Goal: Task Accomplishment & Management: Use online tool/utility

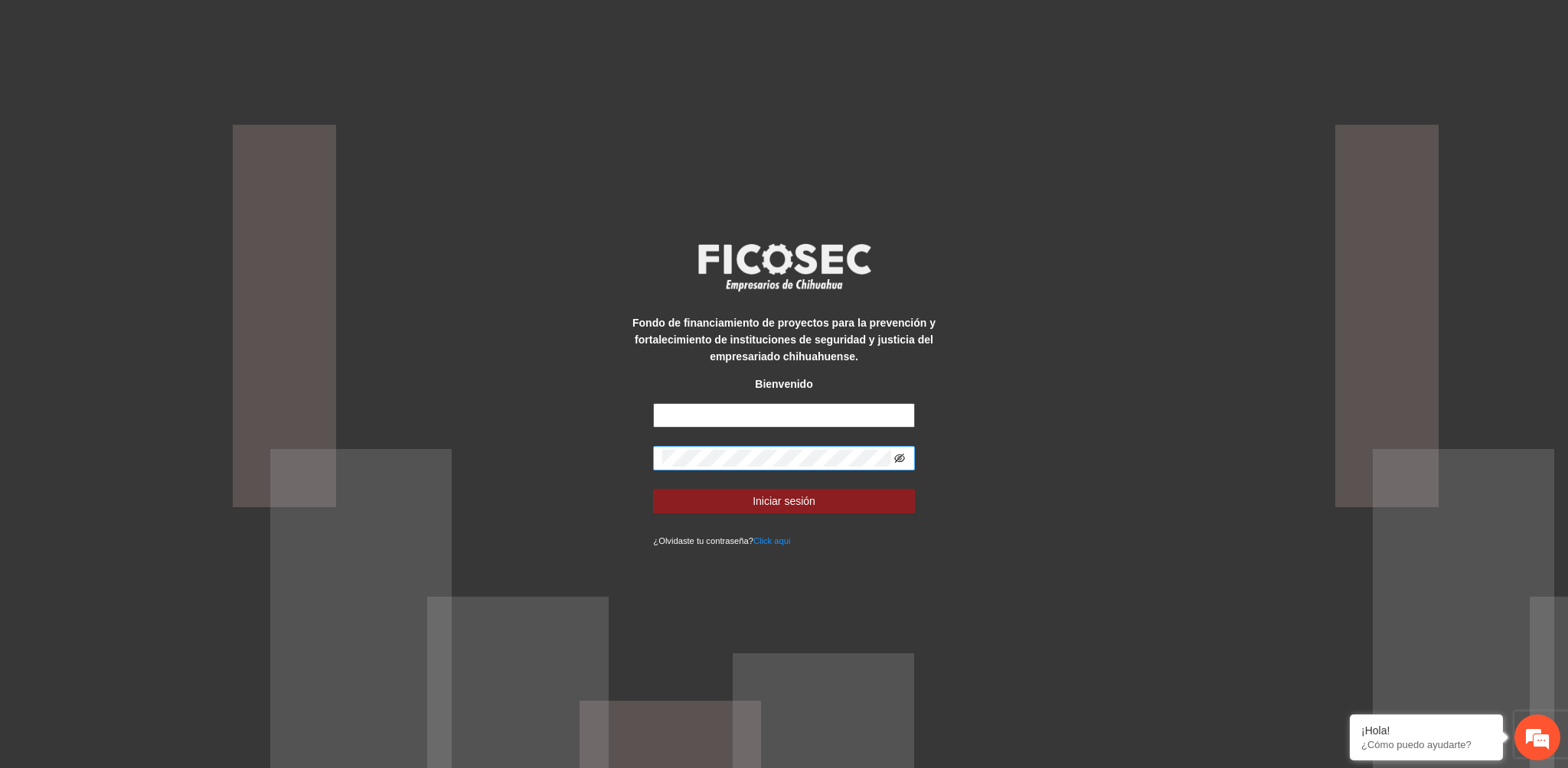
type input "**********"
click at [896, 453] on icon "eye-invisible" at bounding box center [899, 457] width 10 height 10
click at [789, 508] on span "Iniciar sesión" at bounding box center [784, 500] width 63 height 17
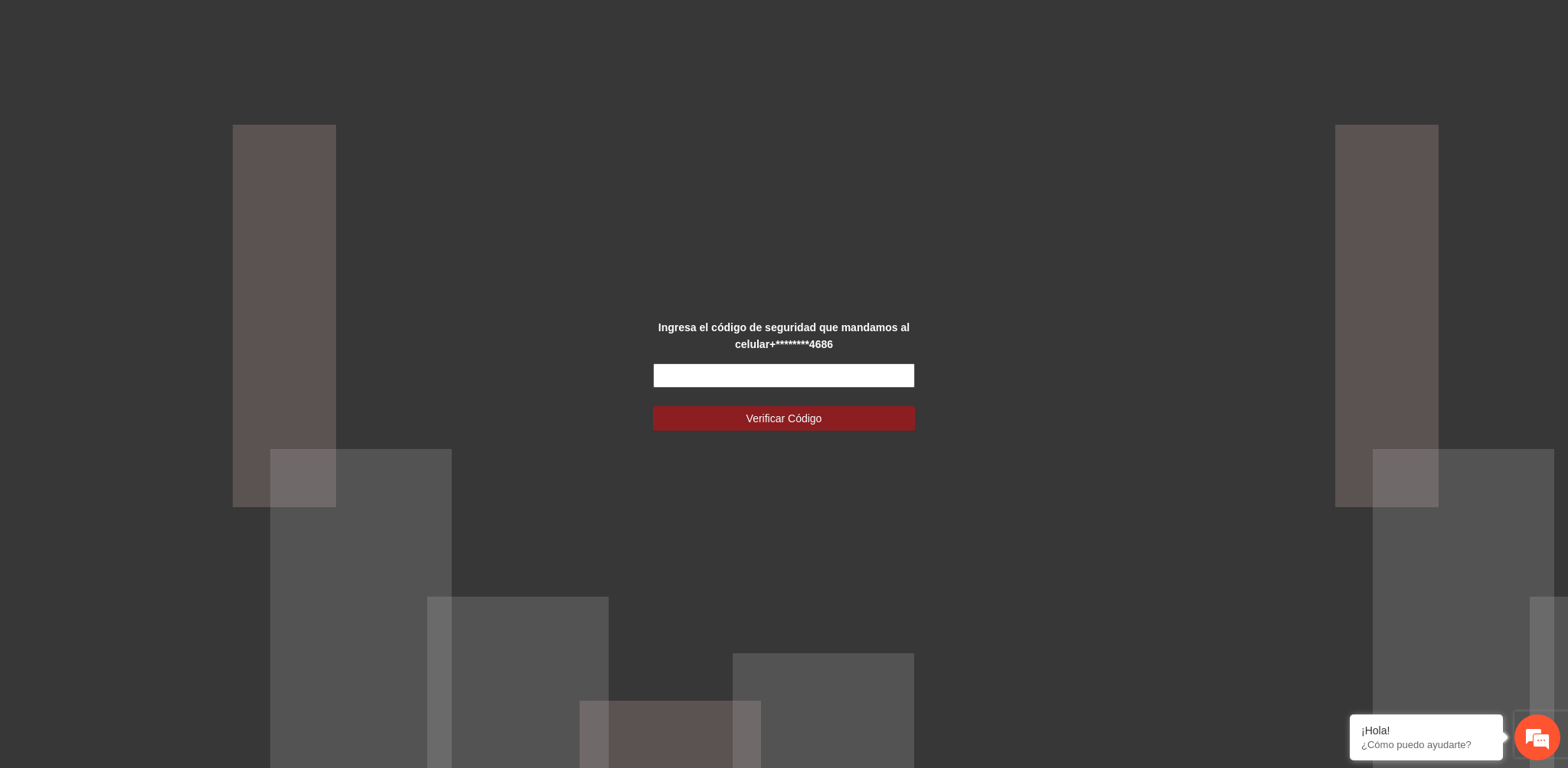
click at [823, 371] on input "text" at bounding box center [783, 375] width 261 height 25
type input "******"
click at [760, 421] on span "Verificar Código" at bounding box center [784, 418] width 76 height 17
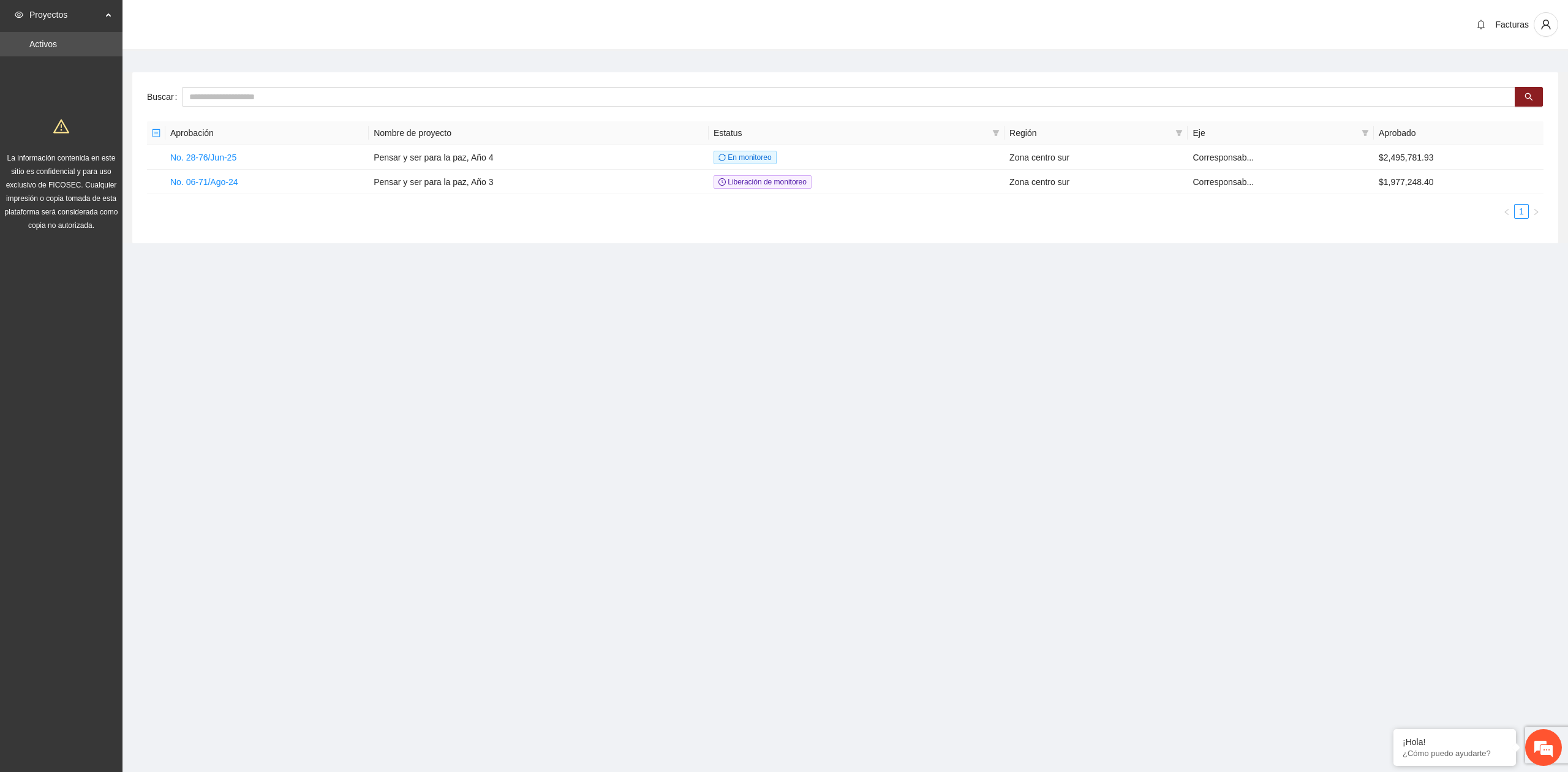
click at [473, 376] on section "Proyectos Activos La información contenida en este sitio es confidencial y para…" at bounding box center [784, 386] width 1568 height 772
click at [219, 163] on td "No. 28-76/Jun-25" at bounding box center [267, 158] width 203 height 24
click at [203, 157] on link "No. 28-76/Jun-25" at bounding box center [203, 157] width 66 height 10
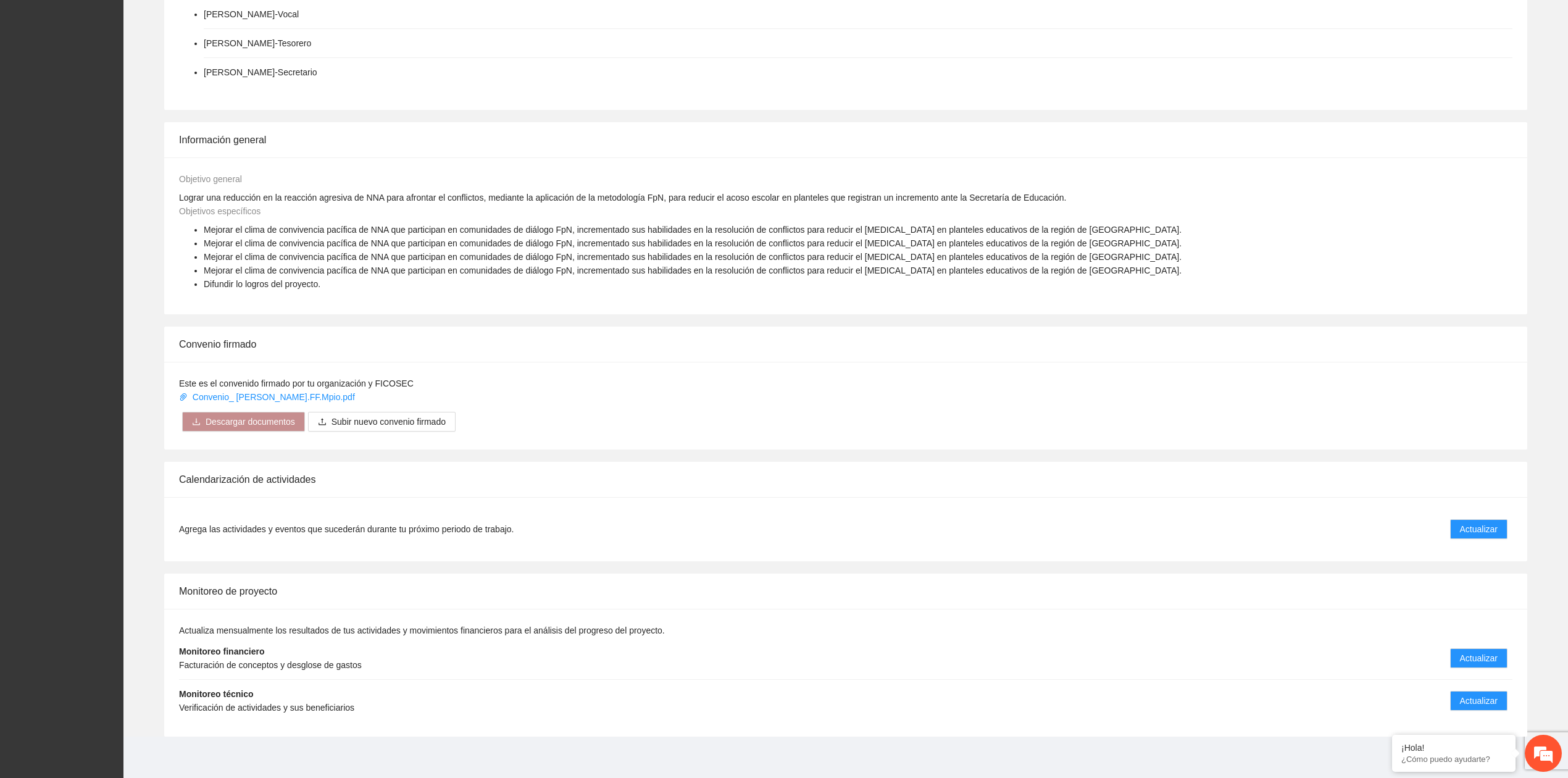
scroll to position [421, 0]
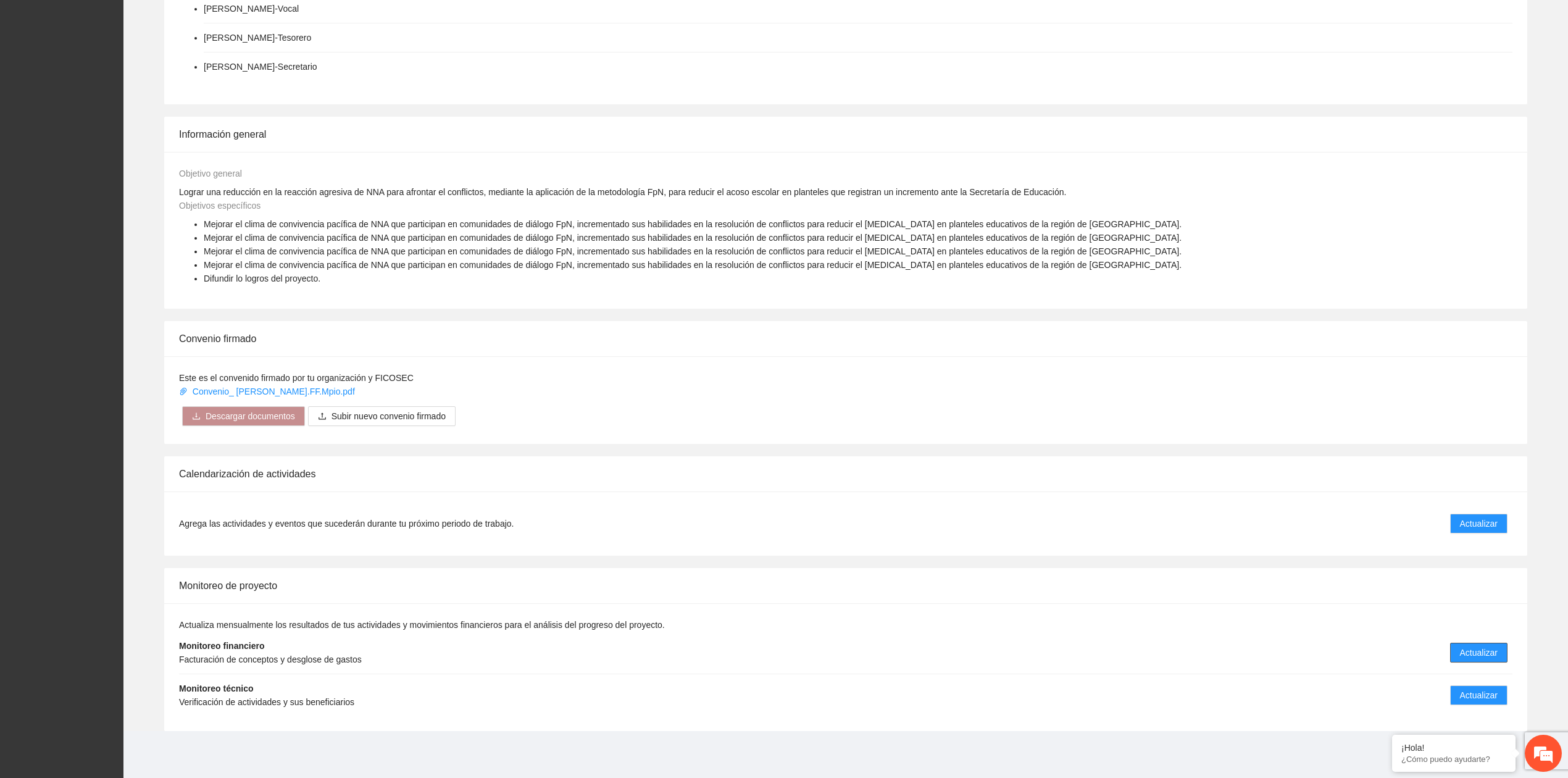
click at [1264, 619] on span "Actualizar" at bounding box center [1479, 652] width 38 height 14
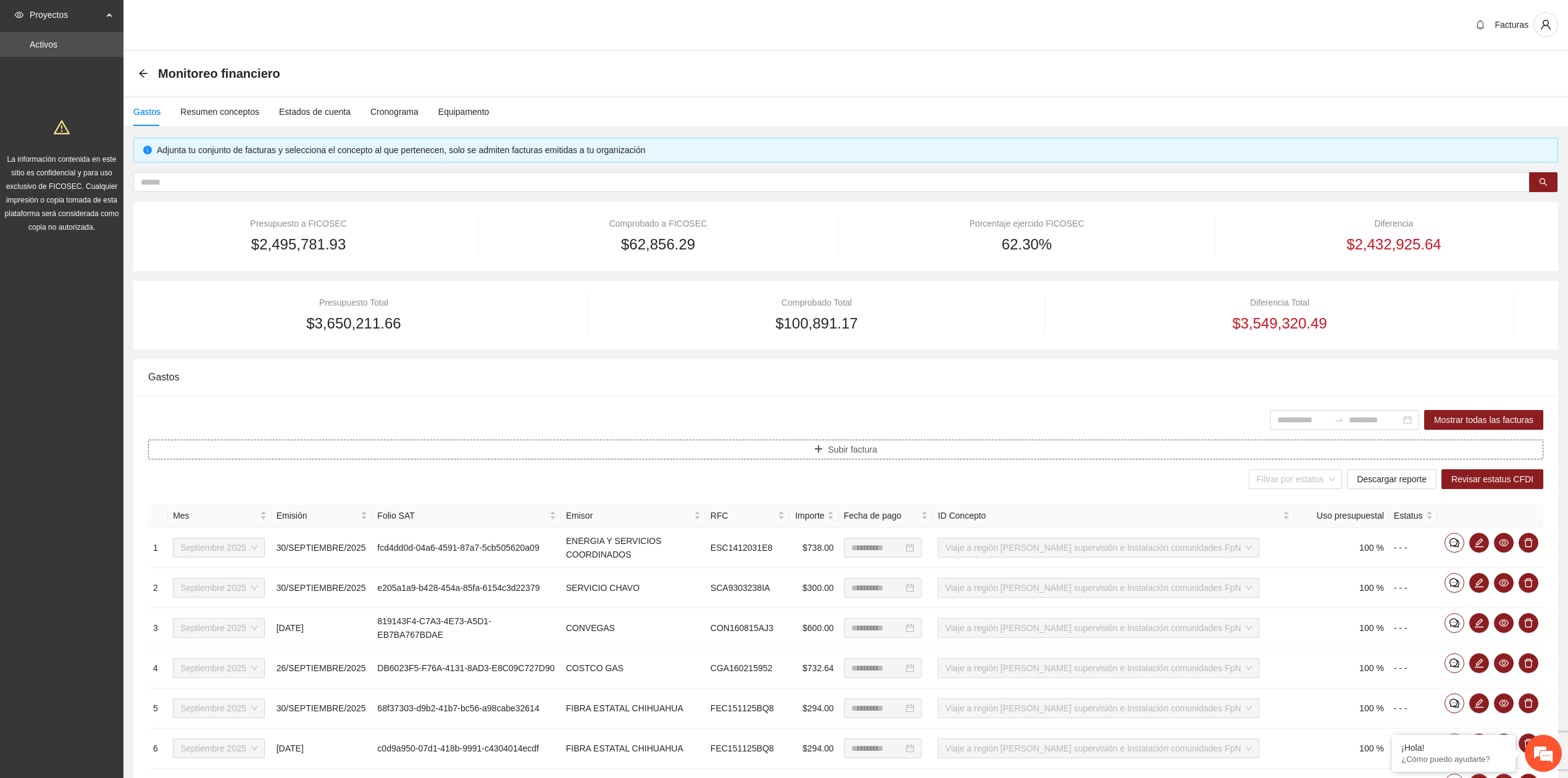
click at [850, 458] on button "Subir factura" at bounding box center [845, 449] width 1395 height 20
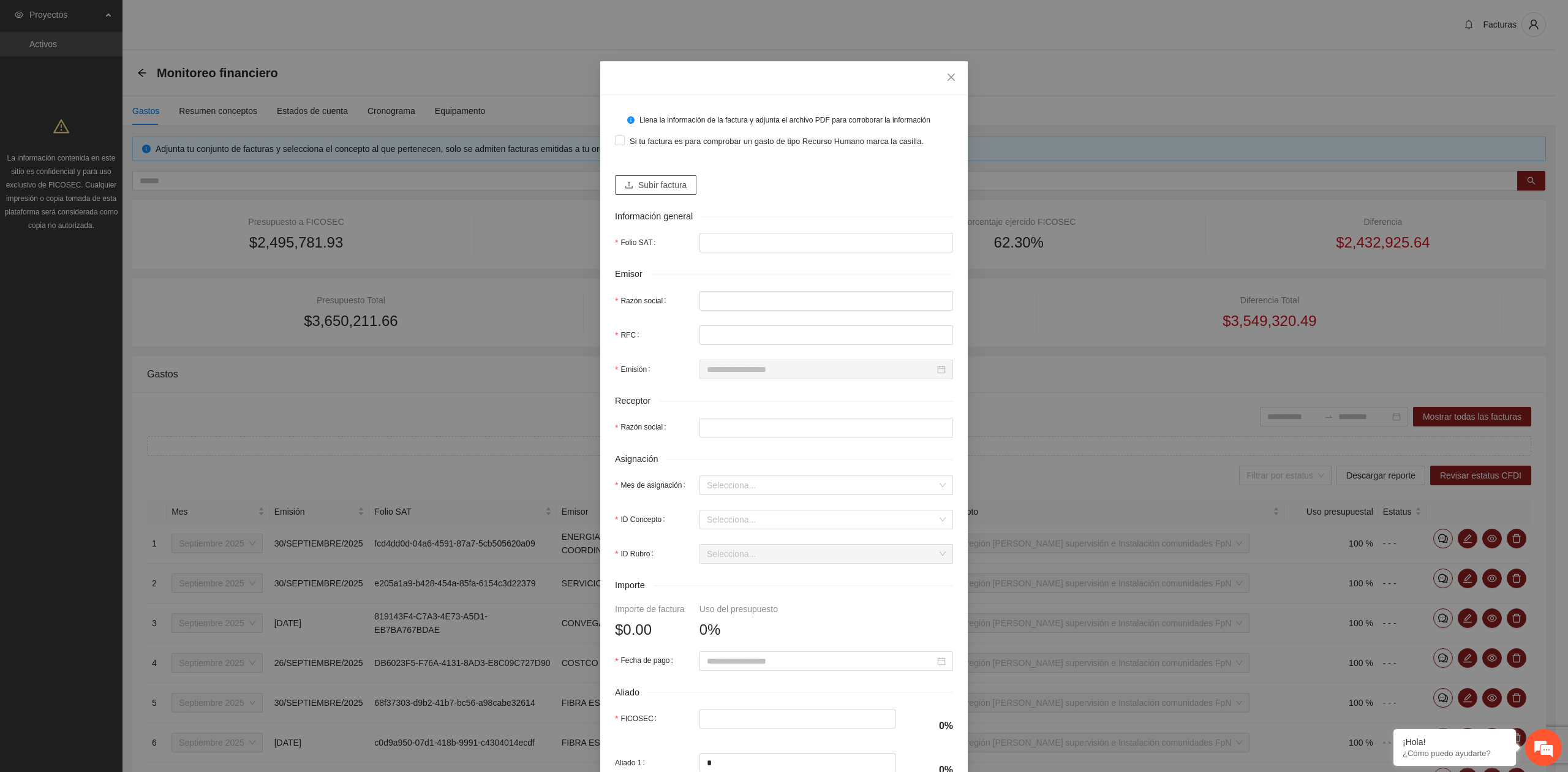
click at [648, 182] on span "Subir factura" at bounding box center [663, 184] width 48 height 13
